Goal: Task Accomplishment & Management: Complete application form

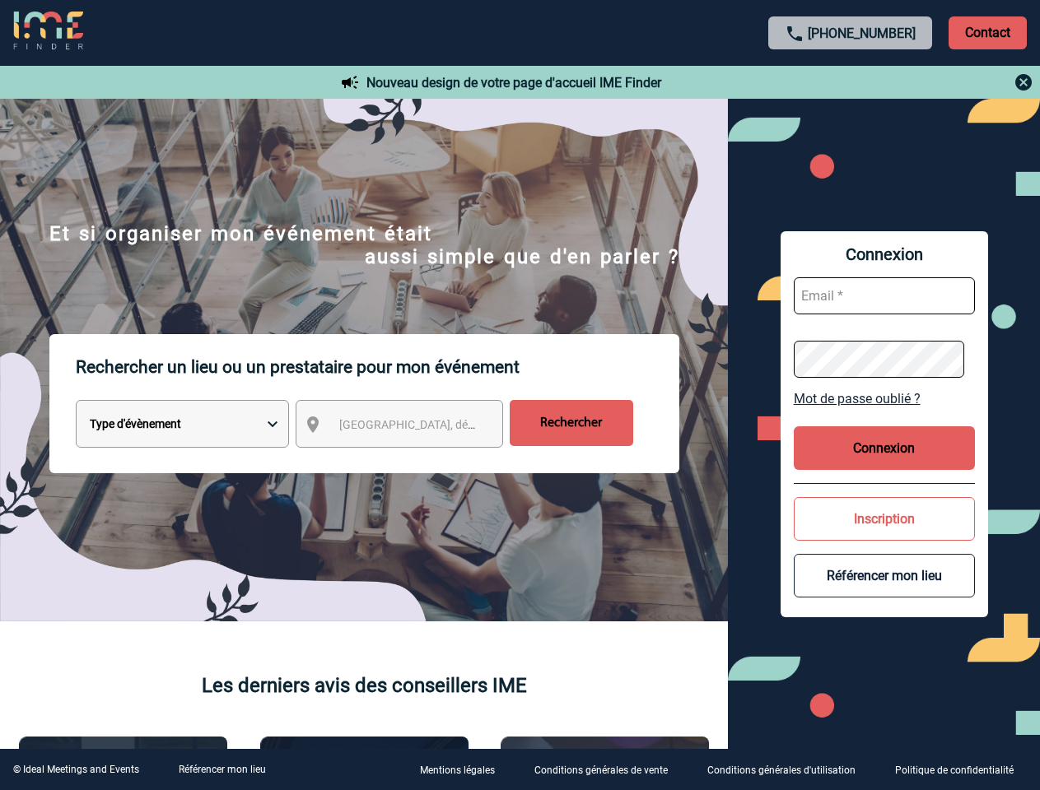
click at [519, 395] on p "Rechercher un lieu ou un prestataire pour mon événement" at bounding box center [377, 367] width 603 height 66
click at [987, 32] on p "Contact" at bounding box center [987, 32] width 78 height 33
click at [850, 82] on div at bounding box center [851, 82] width 366 height 20
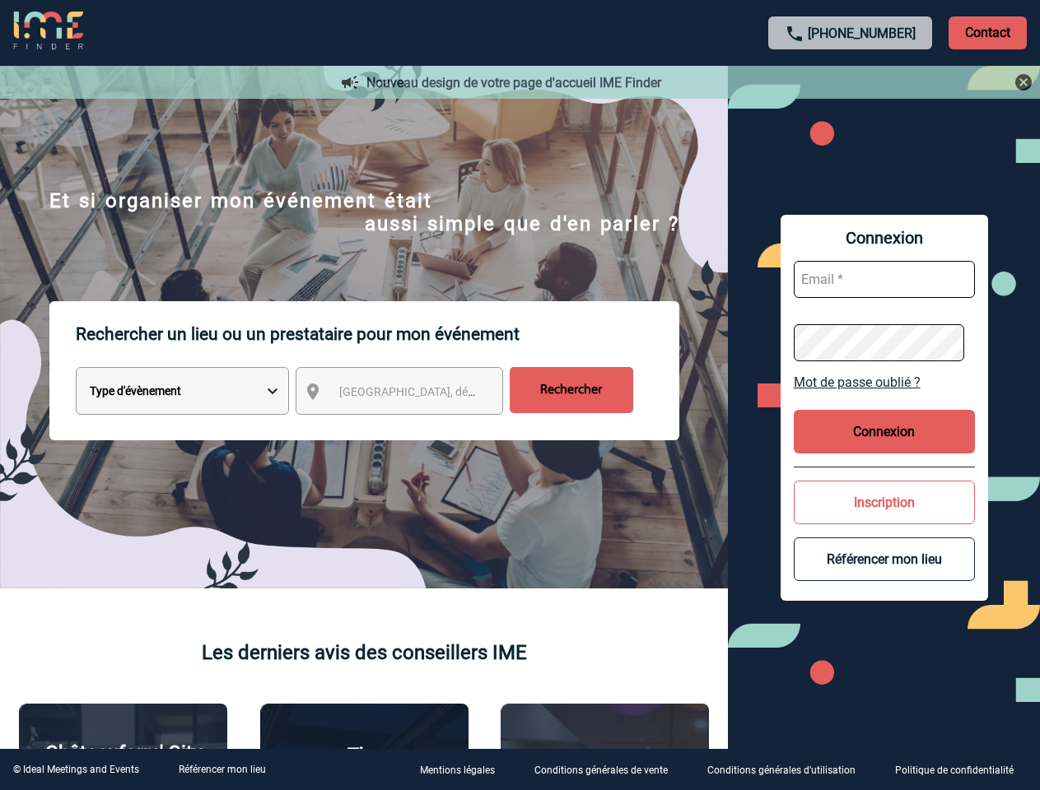
click at [414, 427] on div at bounding box center [459, 349] width 918 height 698
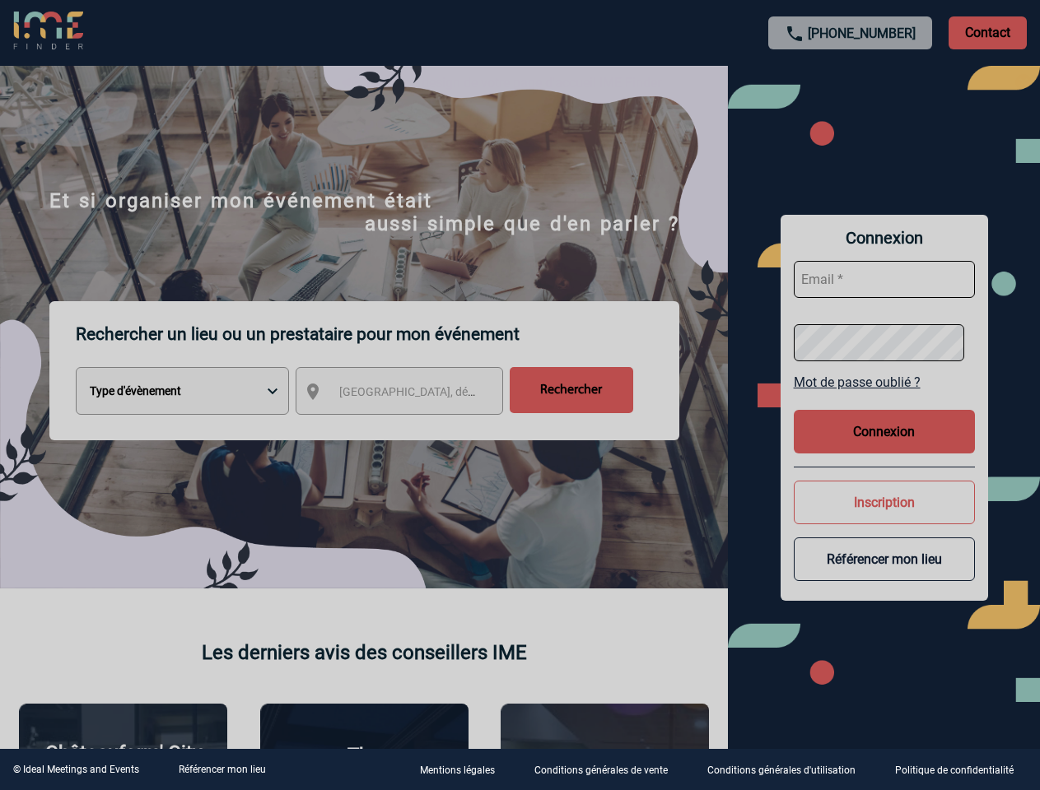
click at [884, 398] on div at bounding box center [520, 395] width 1040 height 790
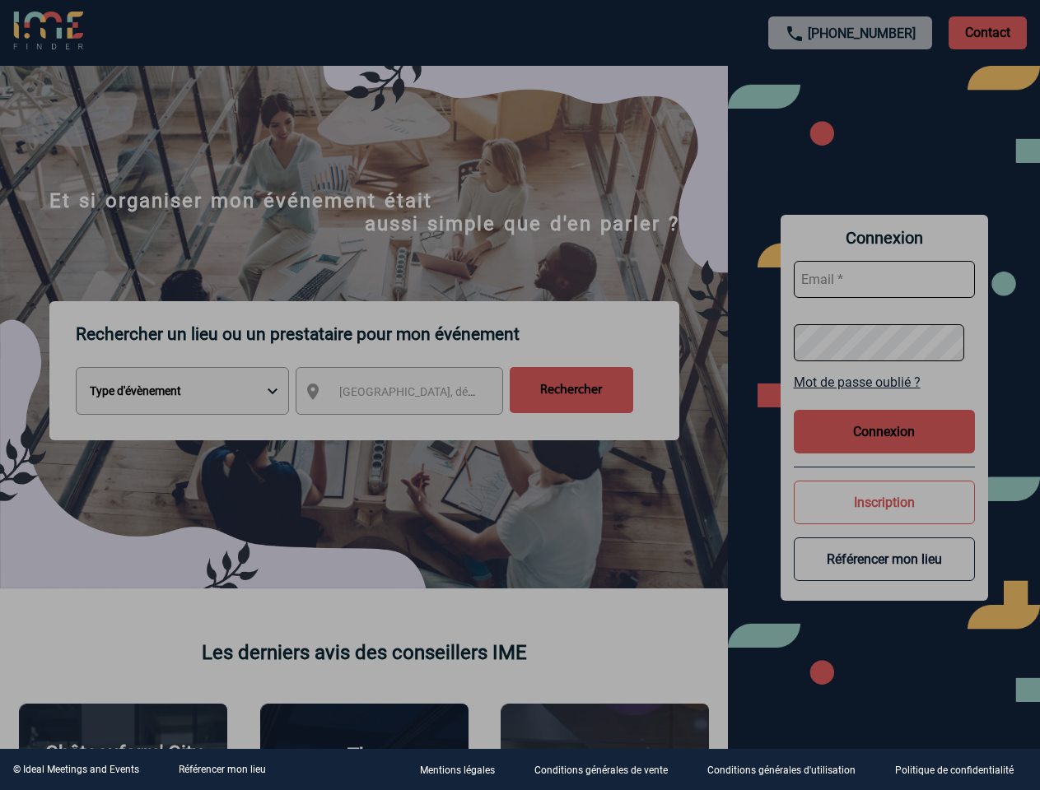
click at [884, 448] on div at bounding box center [520, 395] width 1040 height 790
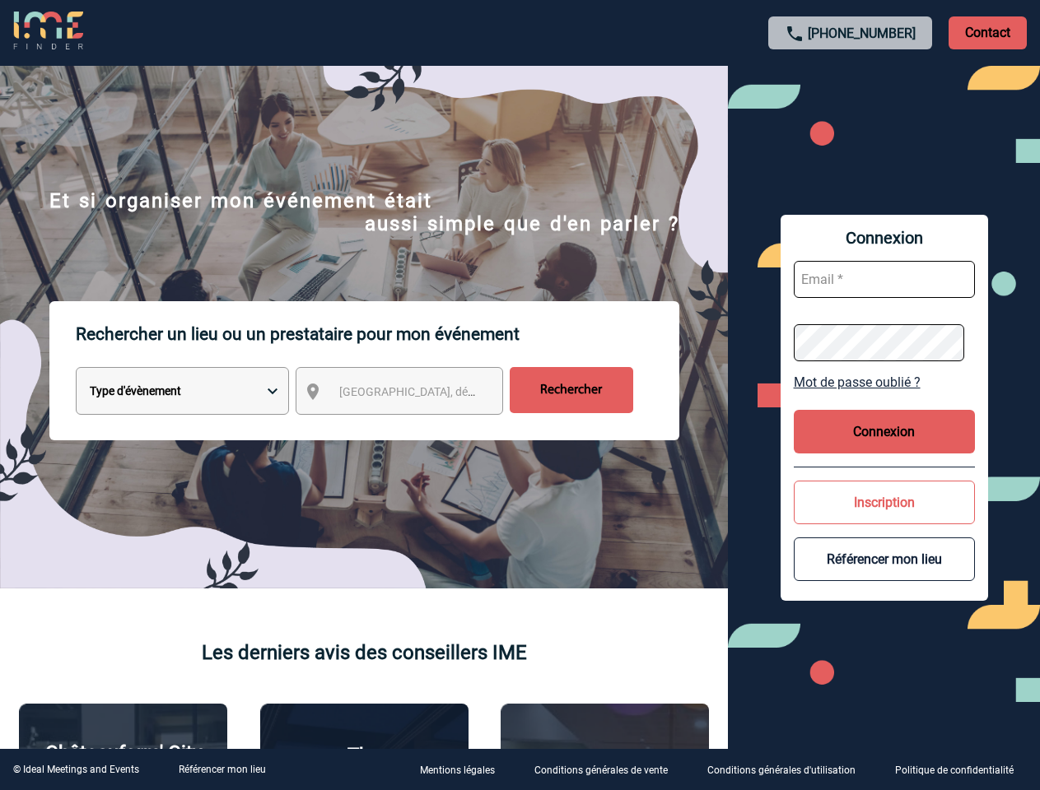
click at [884, 519] on button "Inscription" at bounding box center [883, 503] width 181 height 44
click at [573, 435] on div at bounding box center [286, 217] width 573 height 435
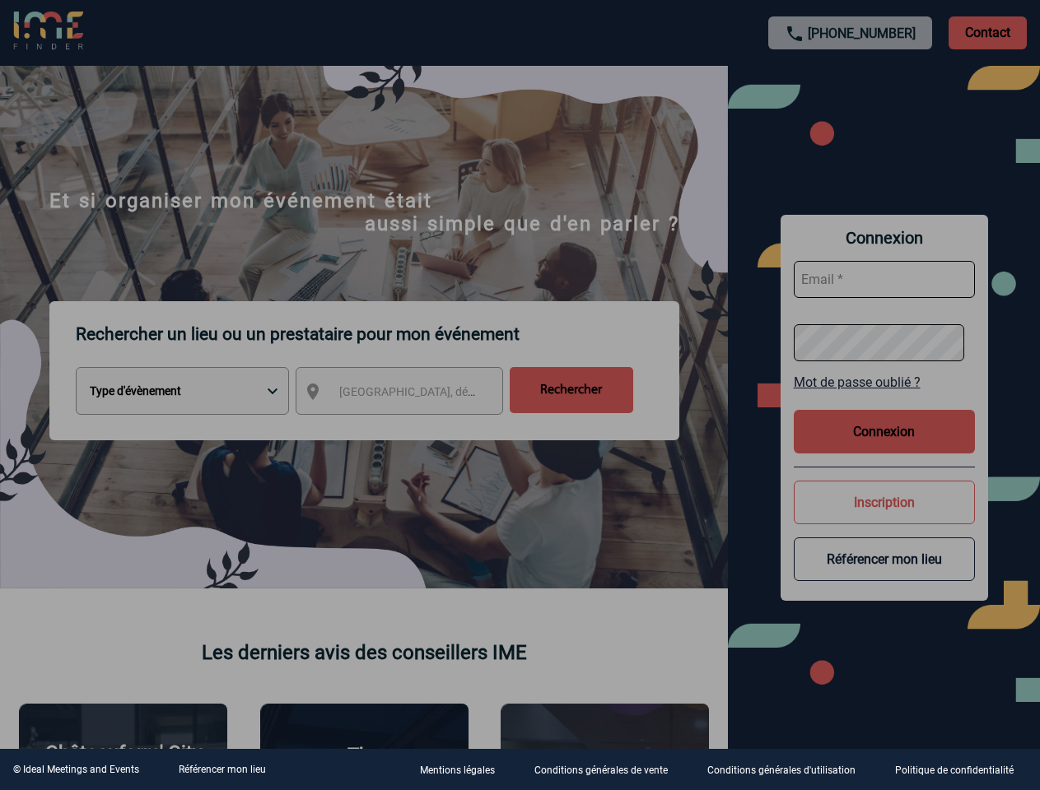
click at [221, 770] on link "Référencer mon lieu" at bounding box center [222, 770] width 87 height 12
